Goal: Feedback & Contribution: Contribute content

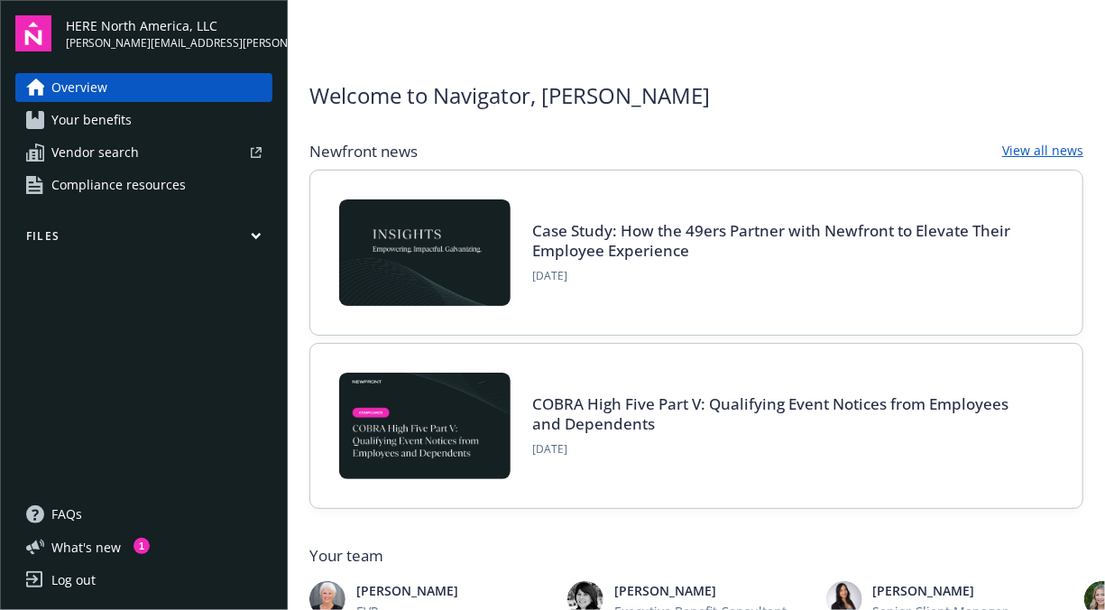
click at [133, 122] on link "Your benefits" at bounding box center [143, 120] width 257 height 29
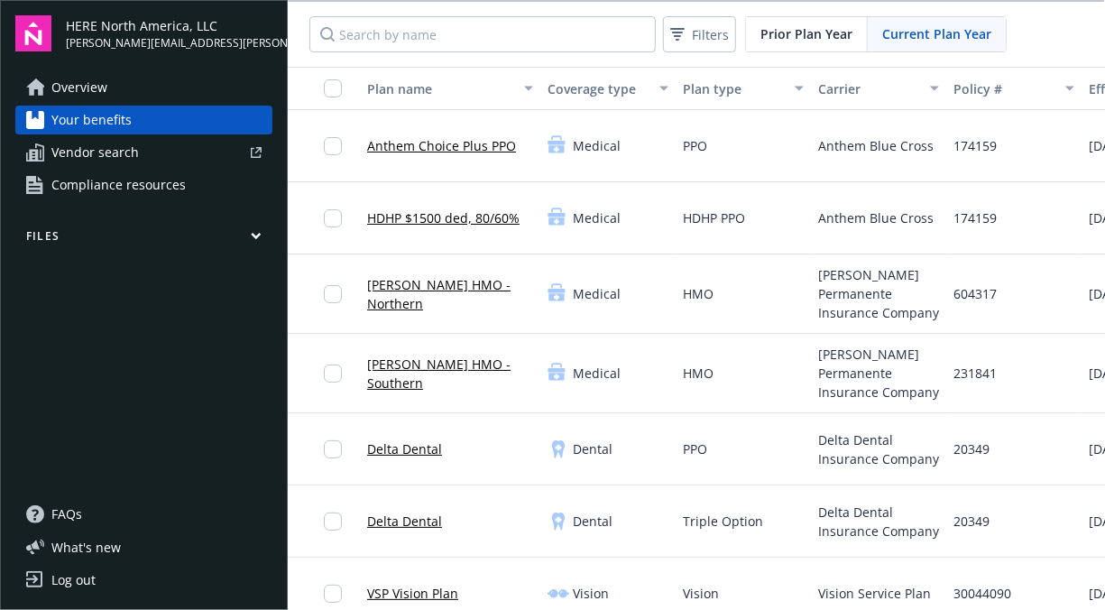
click at [56, 233] on button "Files" at bounding box center [143, 239] width 257 height 23
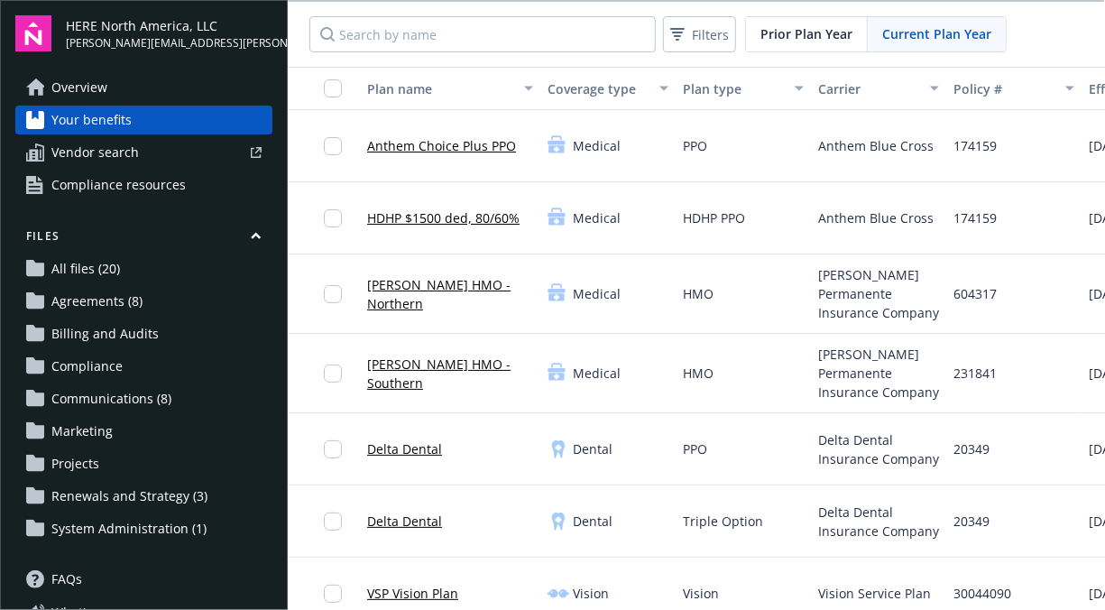
click at [77, 272] on span "All files (20)" at bounding box center [85, 268] width 69 height 29
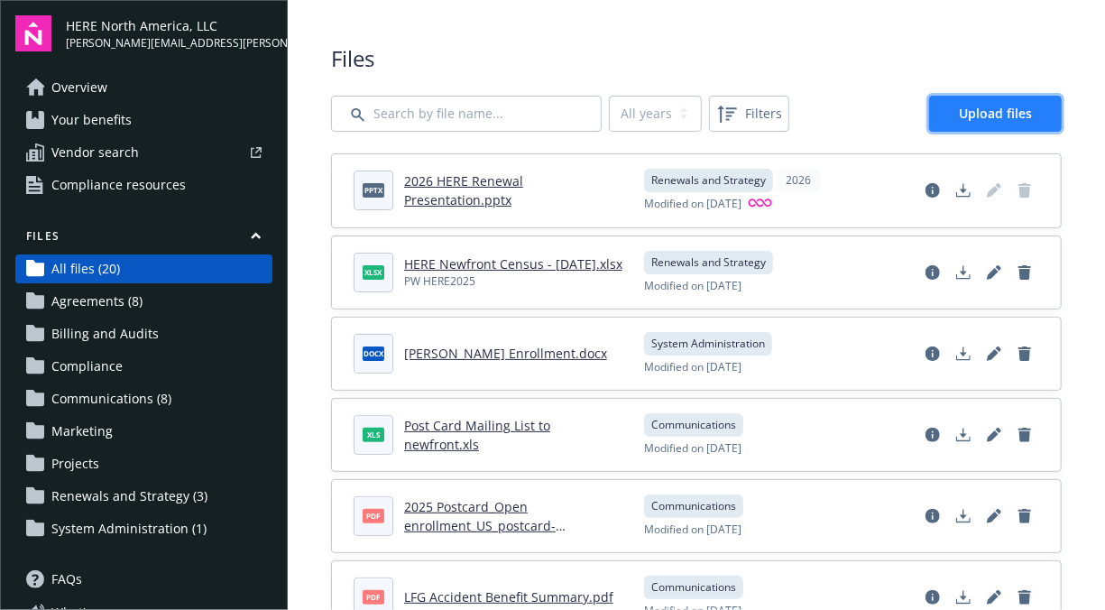
click at [1004, 98] on link "Upload files" at bounding box center [995, 114] width 133 height 36
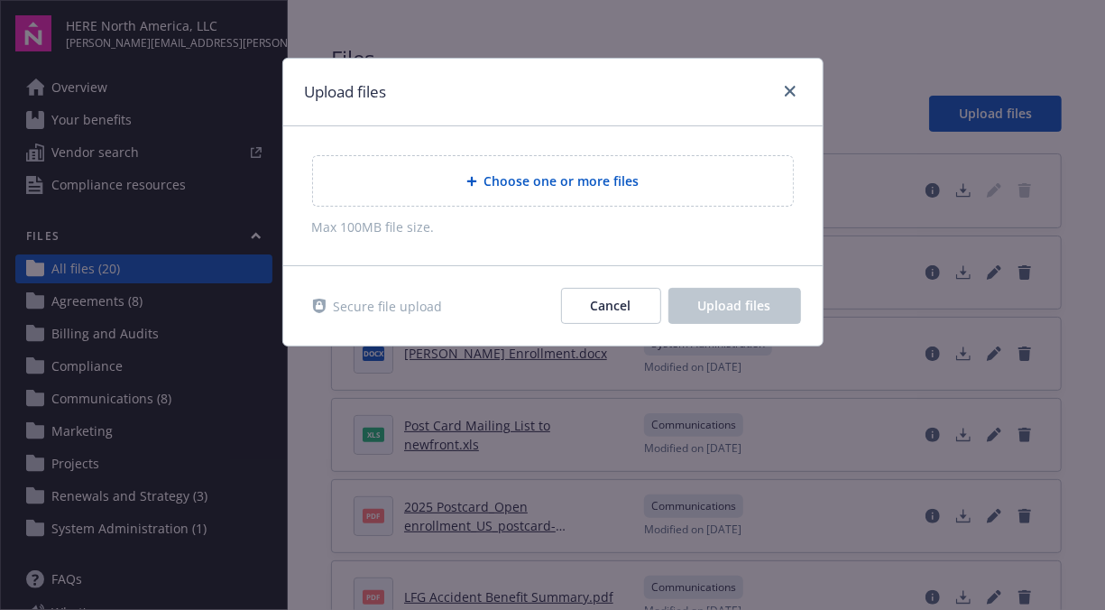
click at [596, 180] on span "Choose one or more files" at bounding box center [561, 180] width 155 height 19
click at [583, 182] on span "Choose one or more files" at bounding box center [561, 180] width 155 height 19
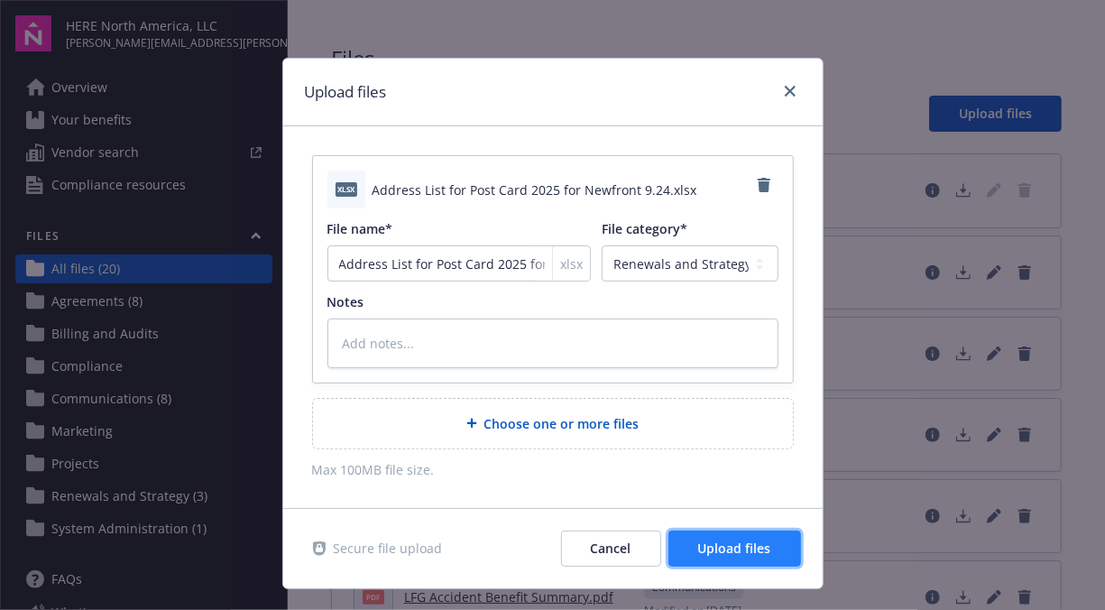
click at [752, 543] on span "Upload files" at bounding box center [734, 548] width 73 height 17
type textarea "x"
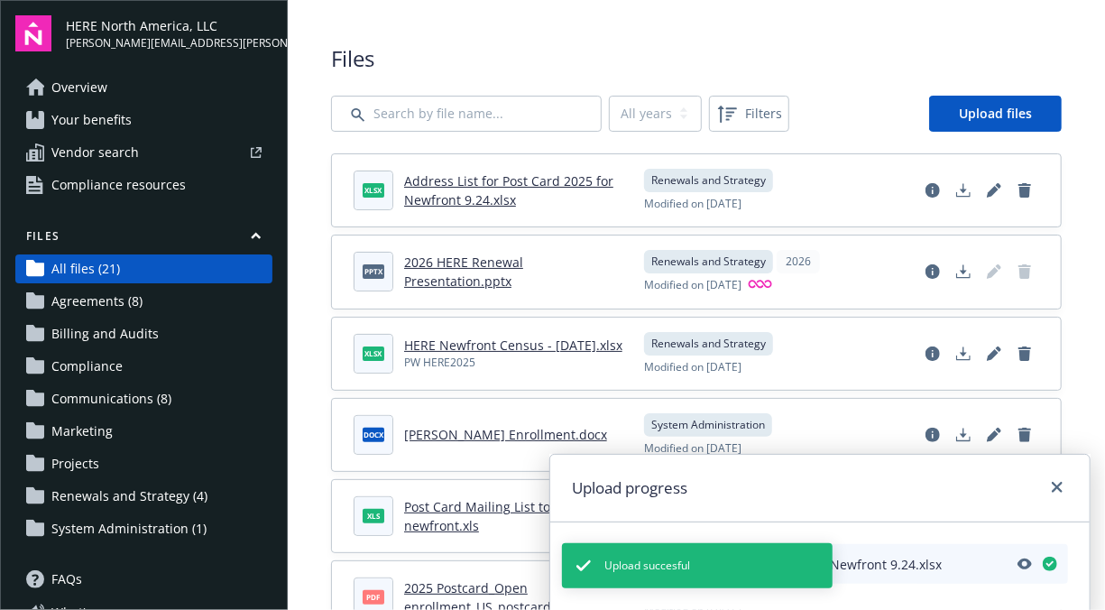
click at [509, 177] on link "Address List for Post Card 2025 for Newfront 9.24.xlsx" at bounding box center [508, 190] width 209 height 36
